Goal: Task Accomplishment & Management: Use online tool/utility

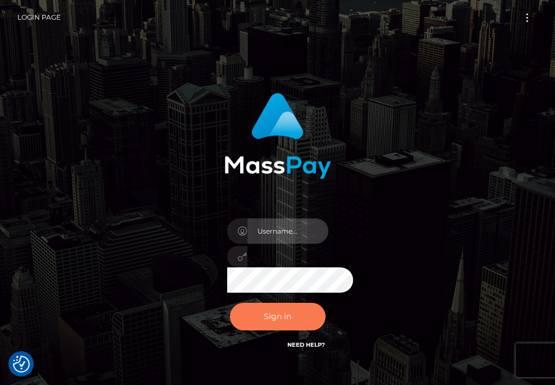
type input "aluasupport"
click at [259, 319] on button "Sign in" at bounding box center [278, 317] width 96 height 28
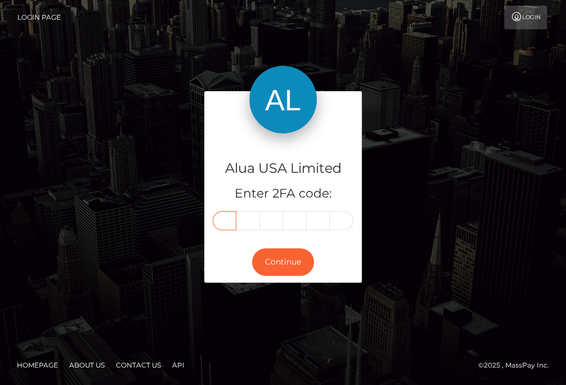
click at [227, 222] on input "text" at bounding box center [225, 220] width 24 height 19
type input "5"
type input "6"
type input "9"
type input "0"
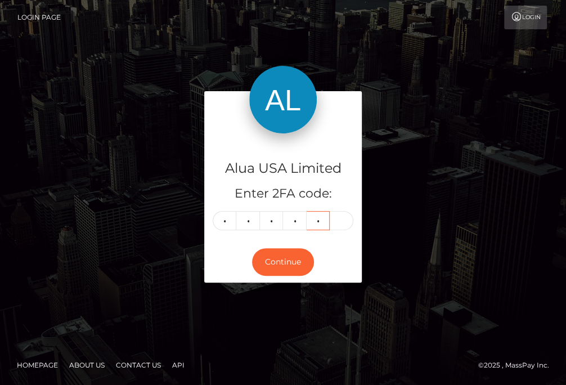
type input "3"
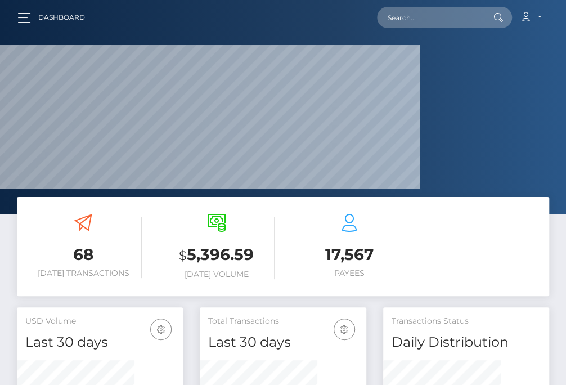
scroll to position [219, 117]
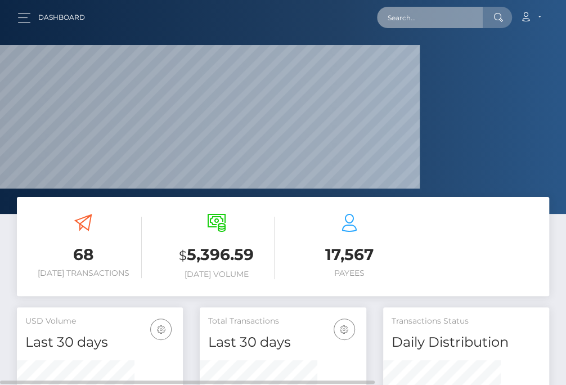
click at [439, 16] on input "text" at bounding box center [430, 17] width 106 height 21
paste input "65ae0f86c09b912a0c086f96"
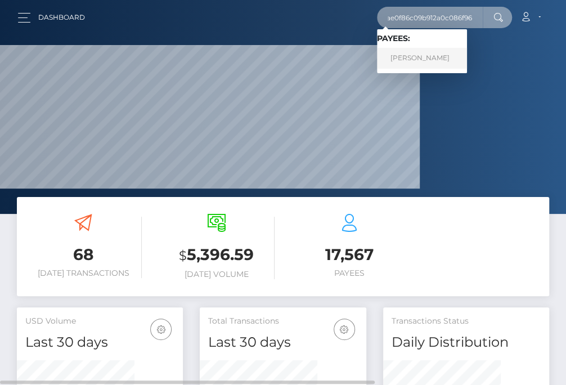
type input "65ae0f86c09b912a0c086f96"
click at [431, 57] on link "Francois Sophia Dimalaluan" at bounding box center [422, 58] width 90 height 21
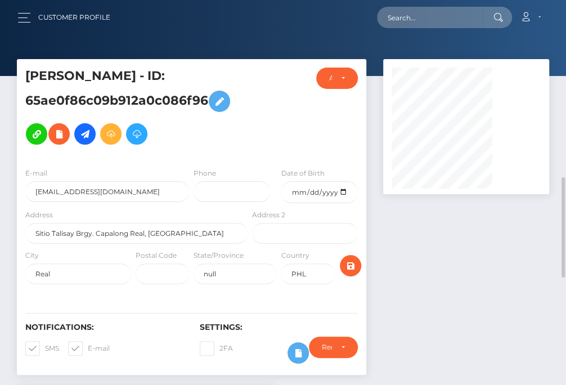
scroll to position [141, 0]
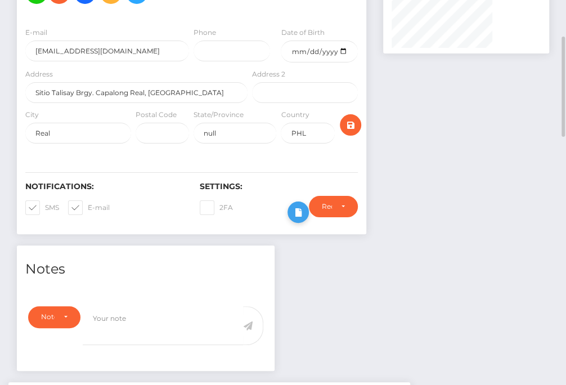
click at [305, 219] on icon at bounding box center [298, 212] width 14 height 14
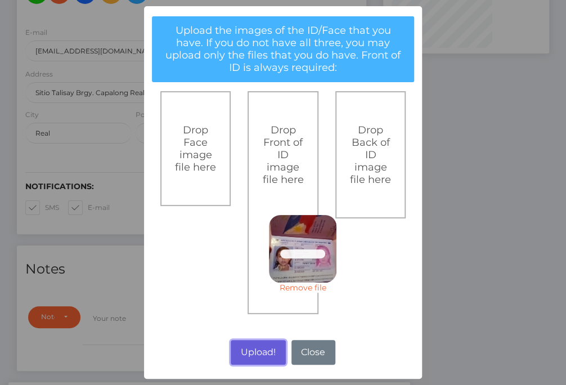
click at [259, 356] on button "Upload!" at bounding box center [258, 352] width 55 height 25
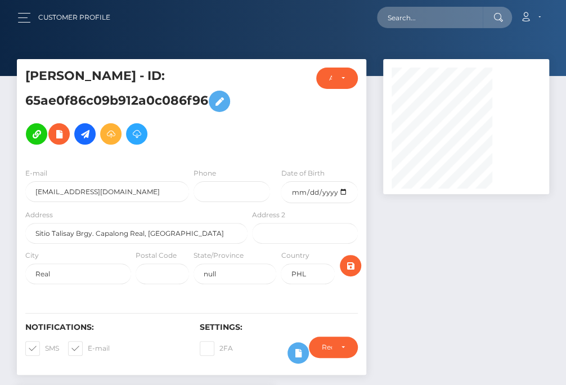
scroll to position [134, 117]
click at [460, 268] on div at bounding box center [466, 222] width 183 height 327
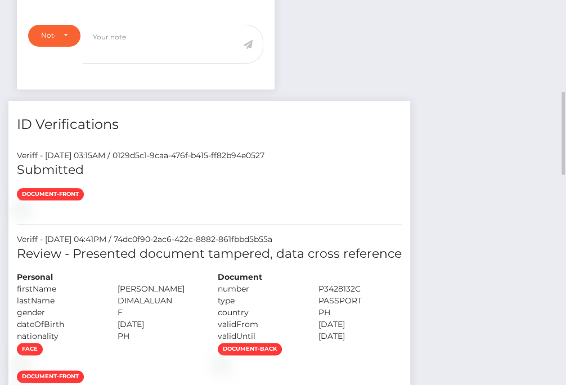
scroll to position [563, 0]
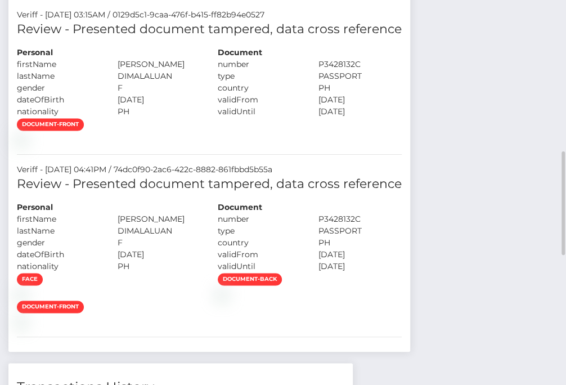
scroll to position [134, 117]
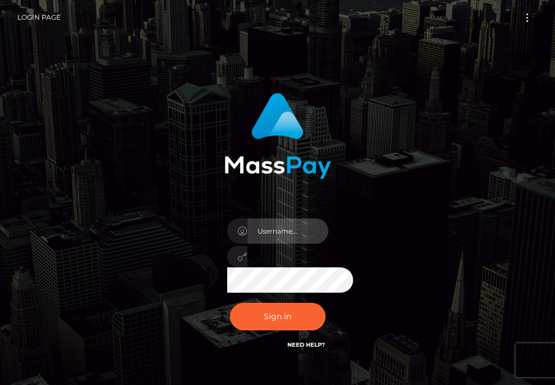
click at [268, 233] on input "text" at bounding box center [288, 230] width 81 height 25
type input "aluasupport"
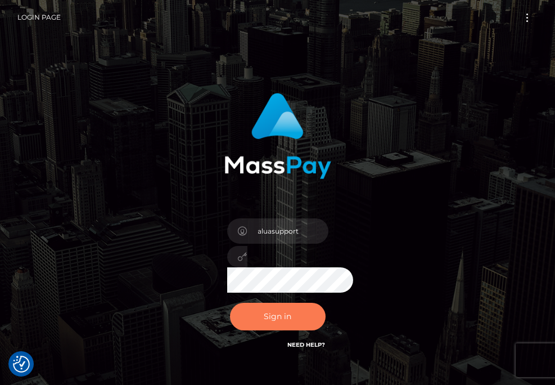
click at [271, 320] on button "Sign in" at bounding box center [278, 317] width 96 height 28
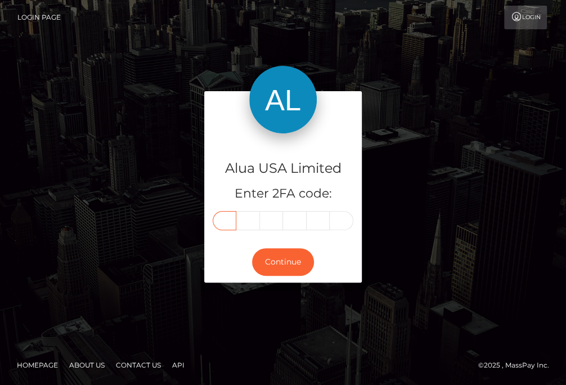
click at [227, 219] on input "text" at bounding box center [225, 220] width 24 height 19
type input "9"
type input "0"
type input "1"
type input "4"
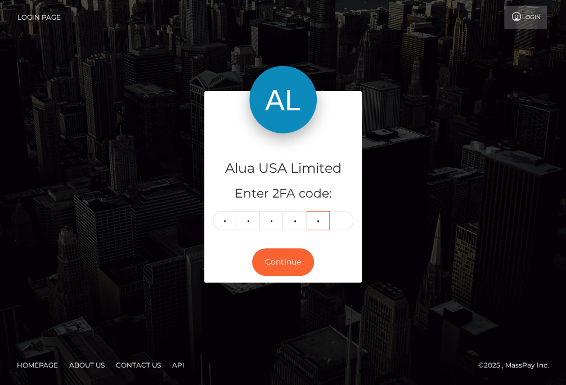
type input "9"
type input "1"
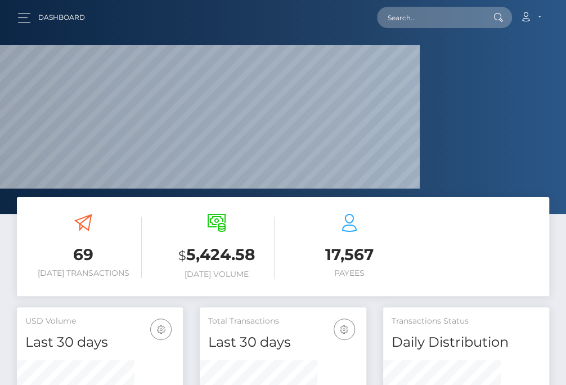
scroll to position [219, 117]
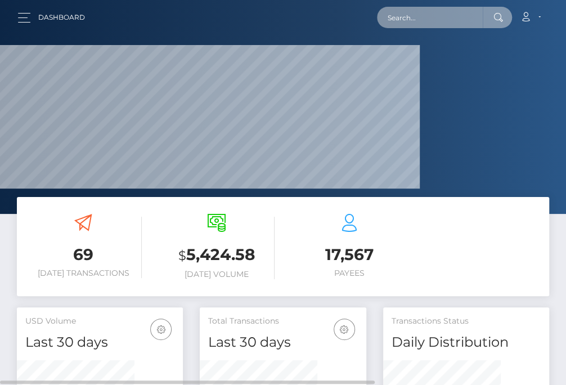
click at [425, 10] on input "text" at bounding box center [430, 17] width 106 height 21
paste input "65ae0f86c09b912a0c086f96"
type input "65ae0f86c09b912a0c086f96"
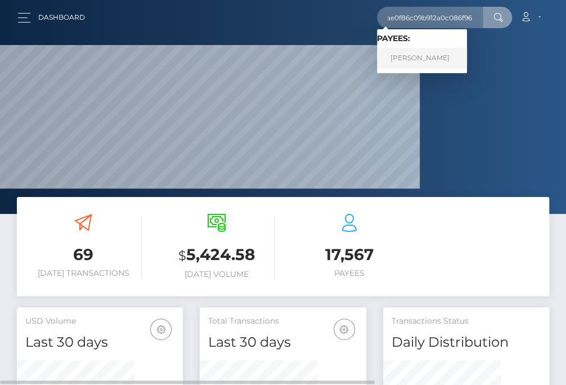
click at [425, 50] on link "Francois Sophia Dimalaluan" at bounding box center [422, 58] width 90 height 21
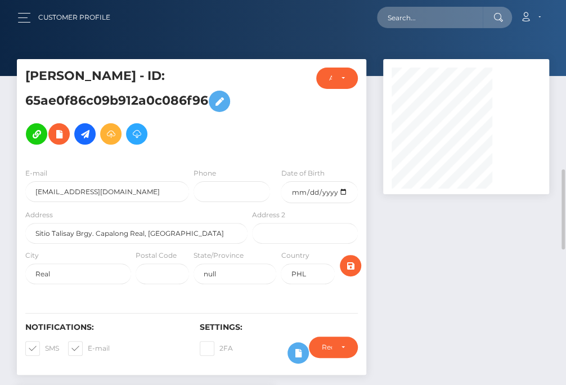
scroll to position [141, 0]
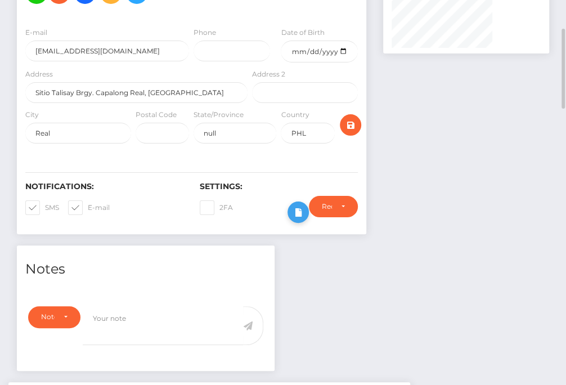
click at [305, 219] on icon at bounding box center [298, 212] width 14 height 14
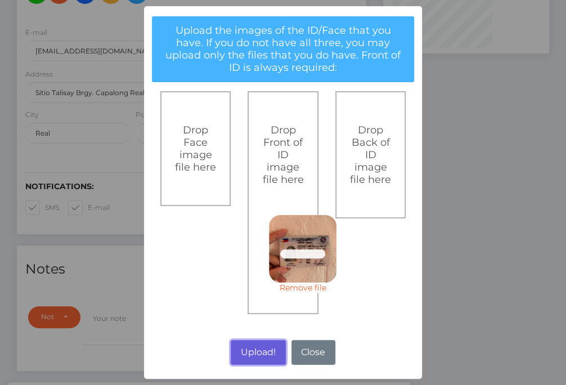
click at [269, 349] on button "Upload!" at bounding box center [258, 352] width 55 height 25
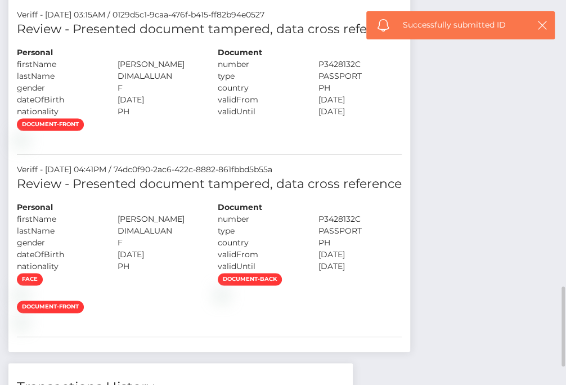
scroll to position [985, 0]
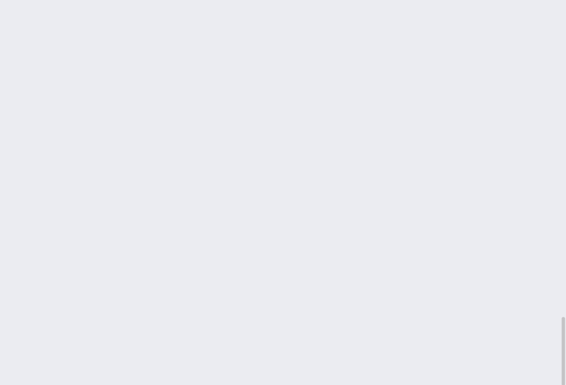
scroll to position [1489, 0]
